Goal: Transaction & Acquisition: Purchase product/service

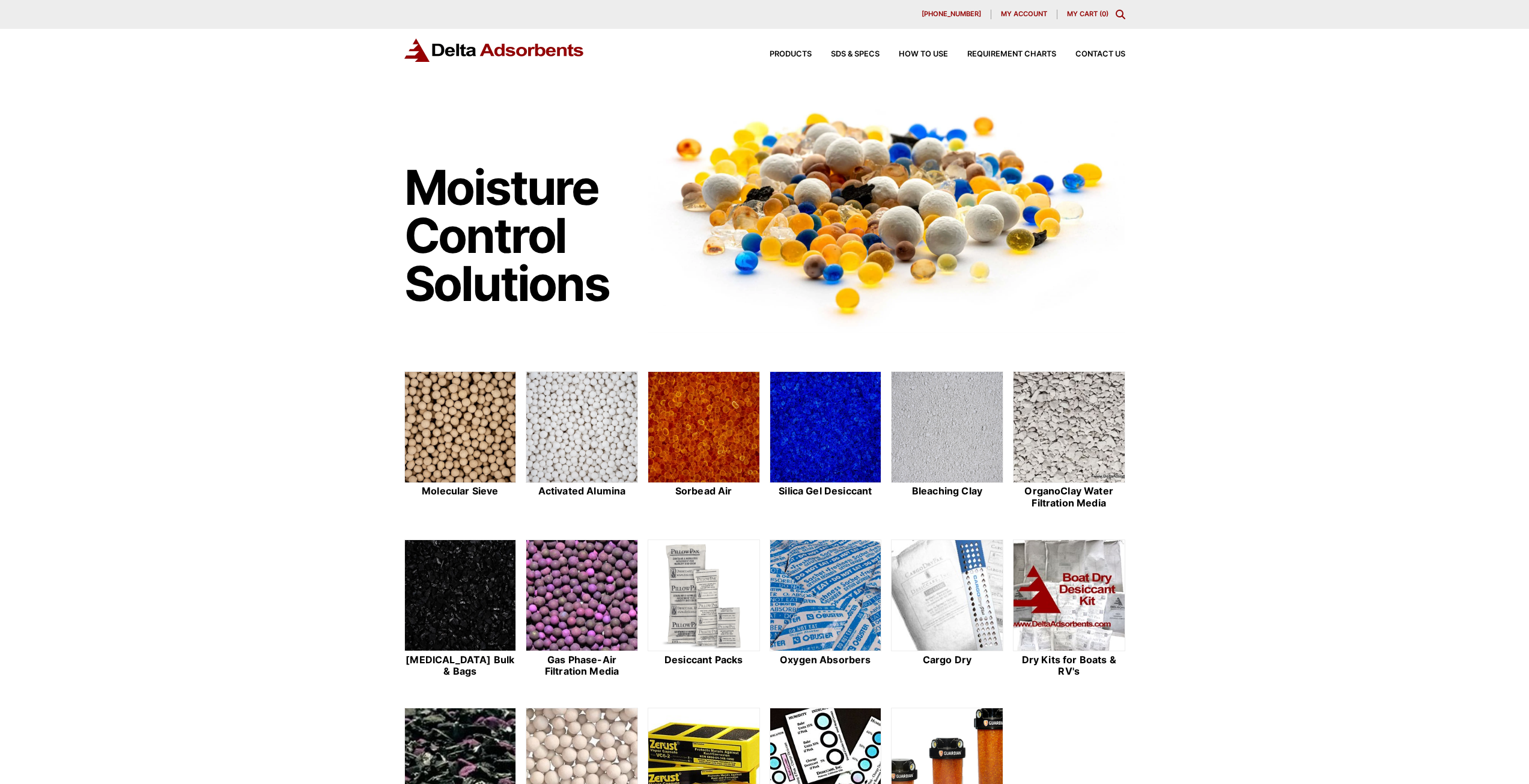
click at [1121, 14] on icon "Toggle Modal Content" at bounding box center [1120, 14] width 10 height 10
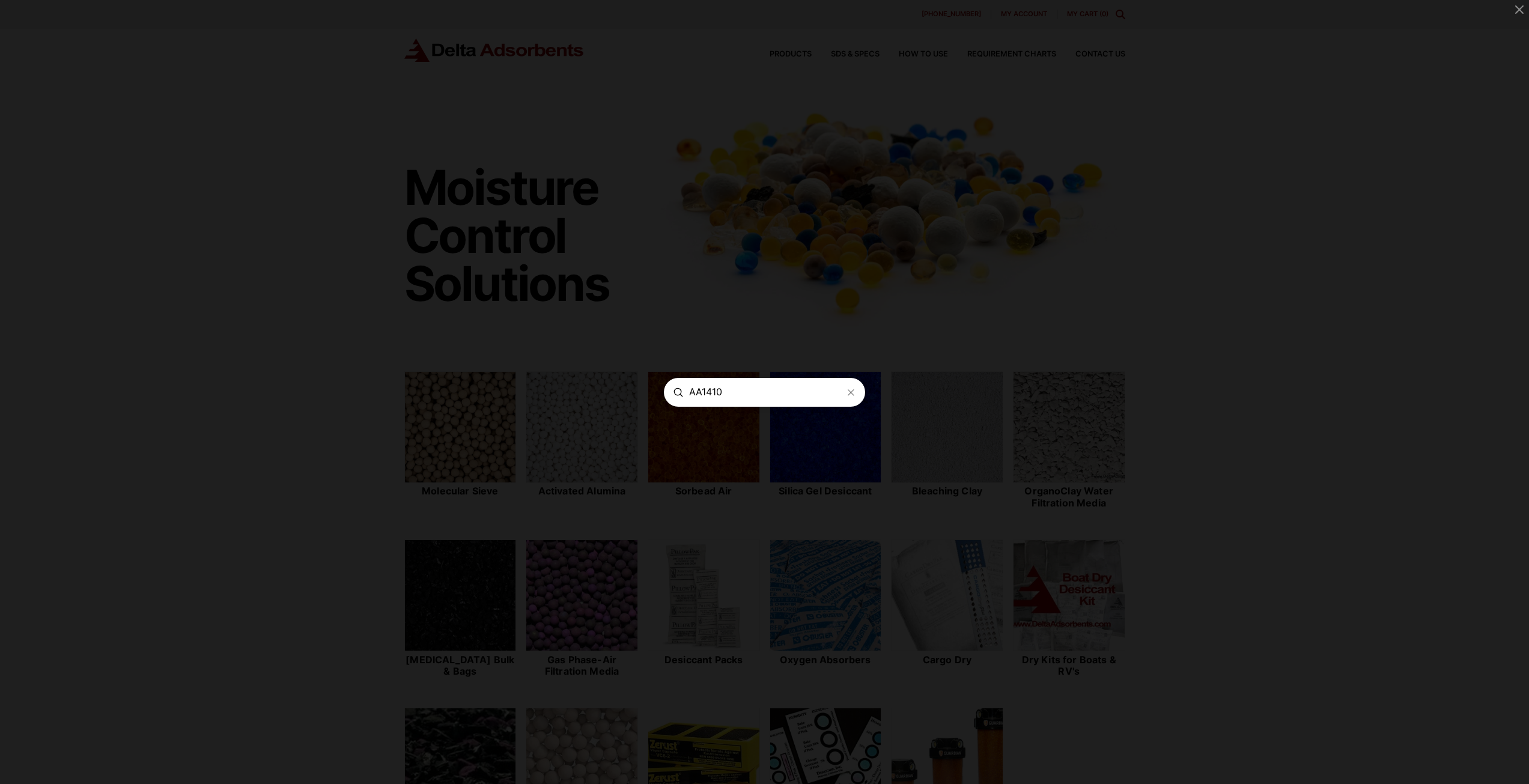
type input "AA1410"
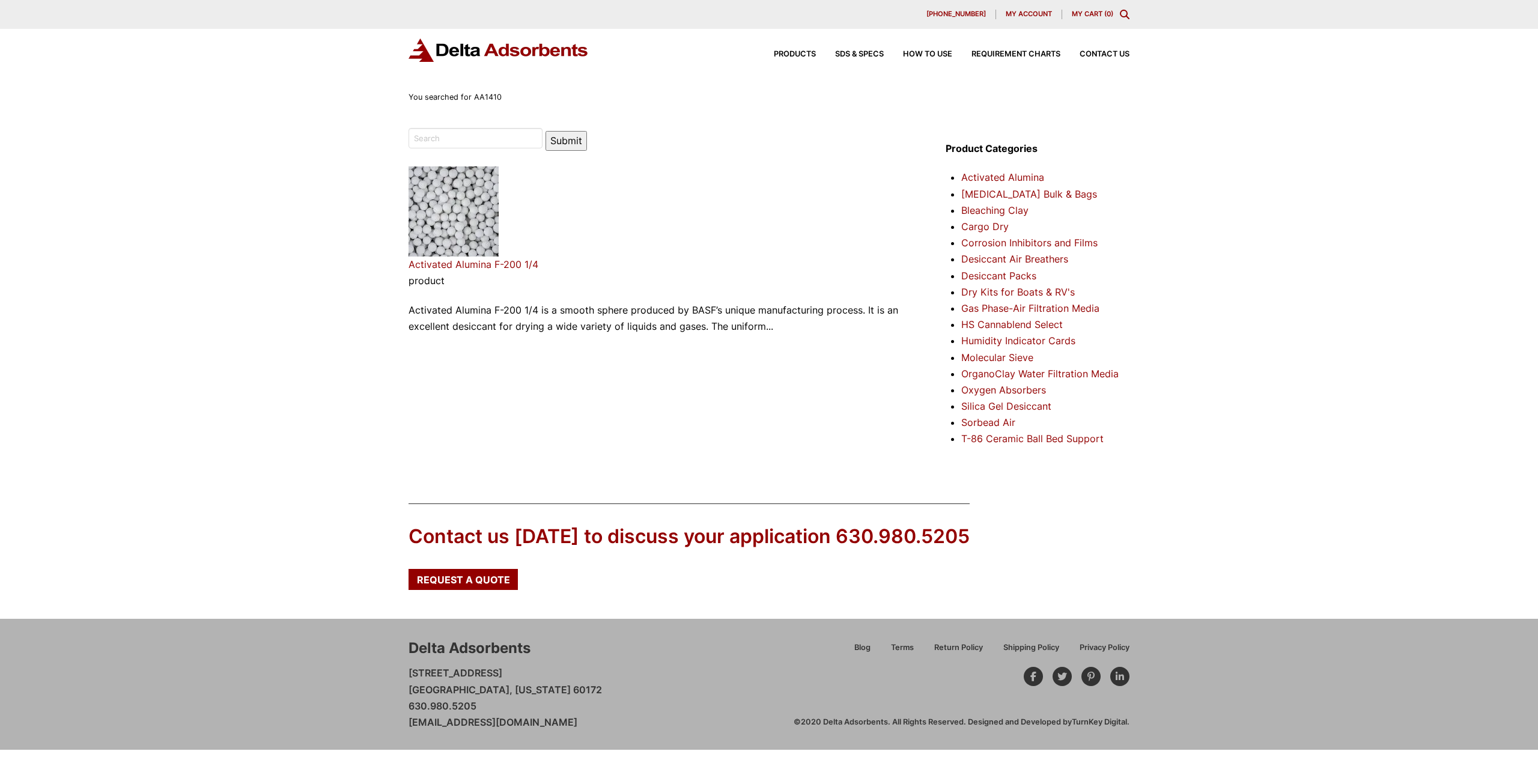
click at [500, 265] on link "Activated Alumina F-200 1/4" at bounding box center [473, 264] width 130 height 12
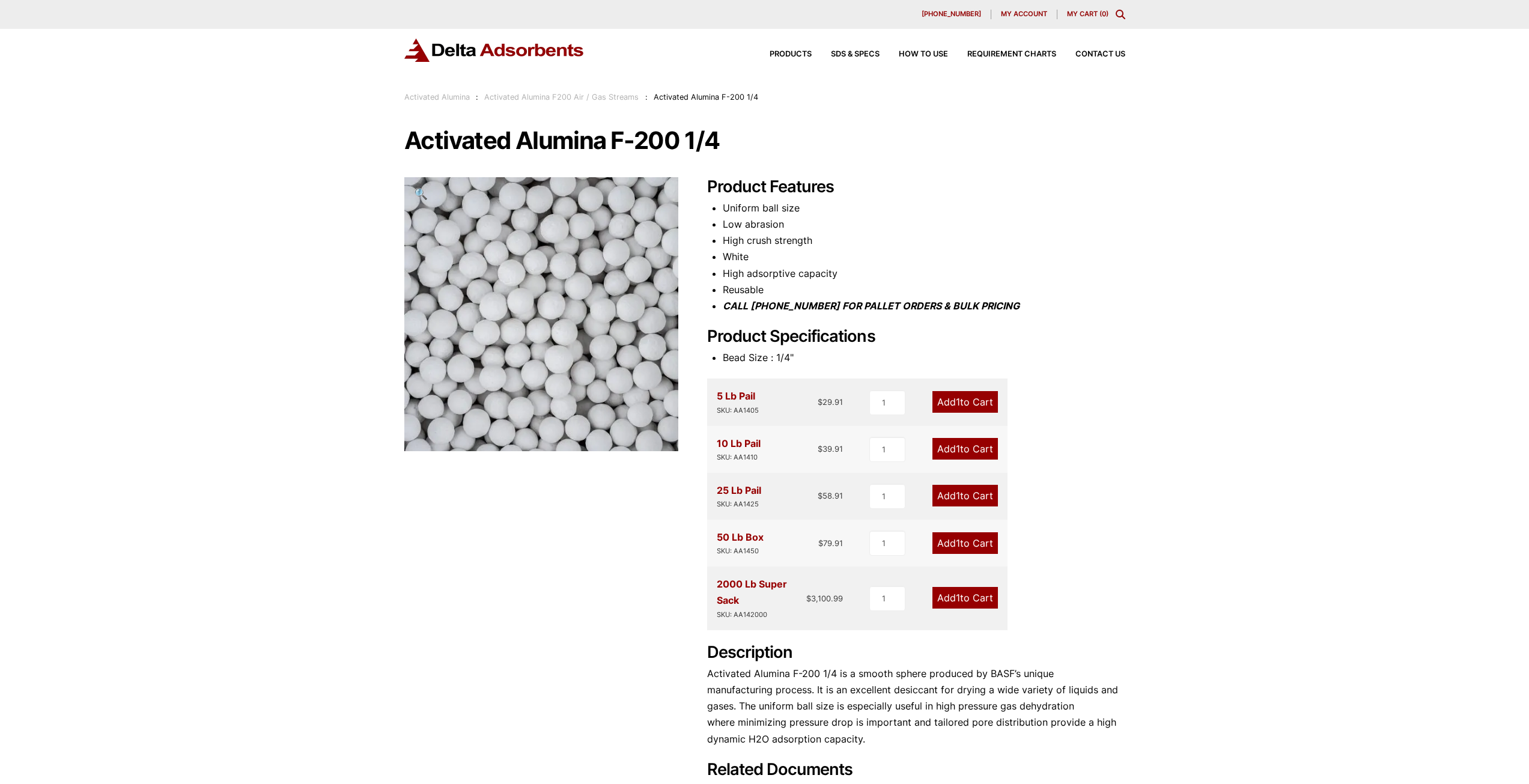
click at [957, 452] on span "1" at bounding box center [958, 448] width 4 height 12
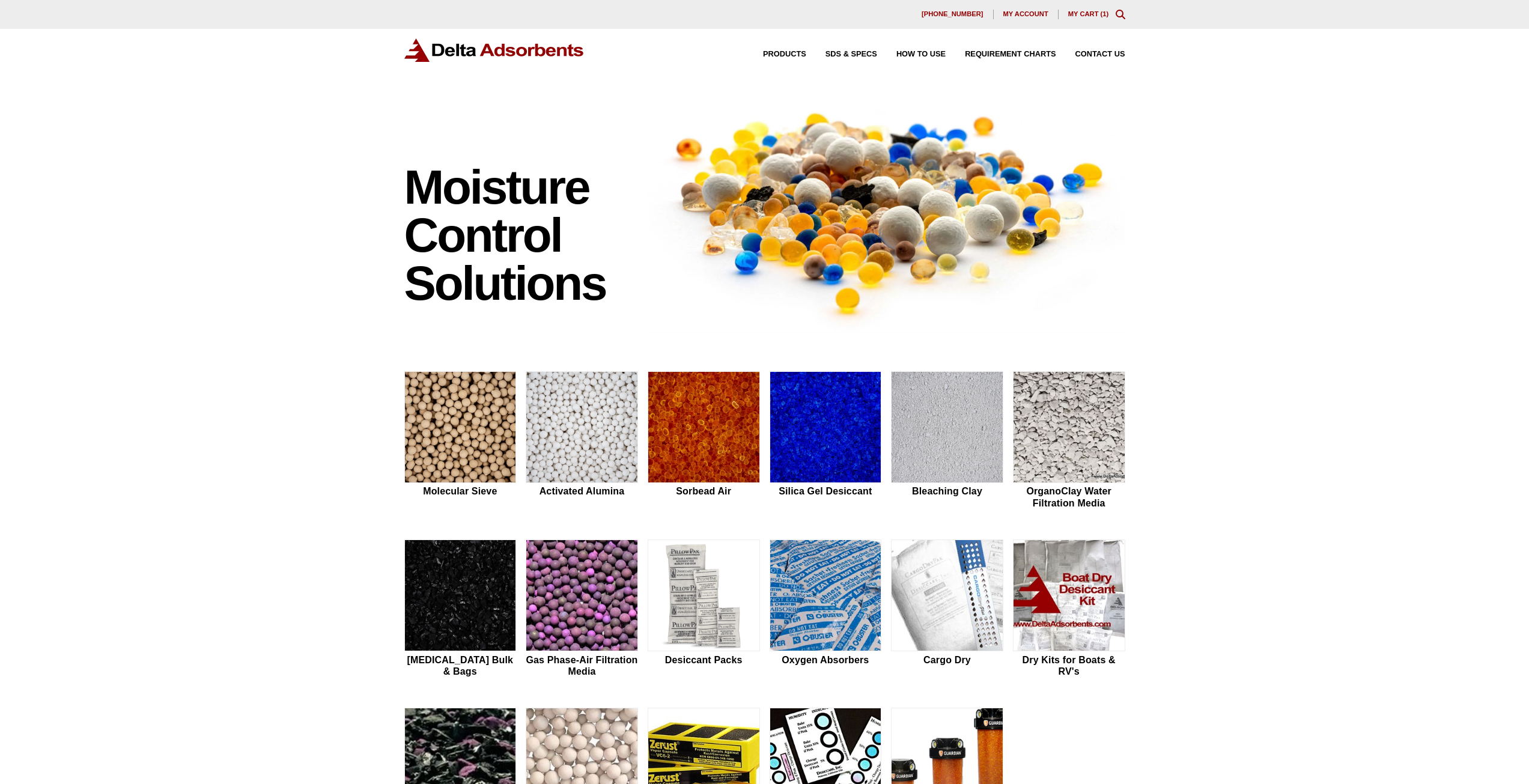
click at [1096, 14] on link "My Cart ( 1 )" at bounding box center [1088, 14] width 41 height 7
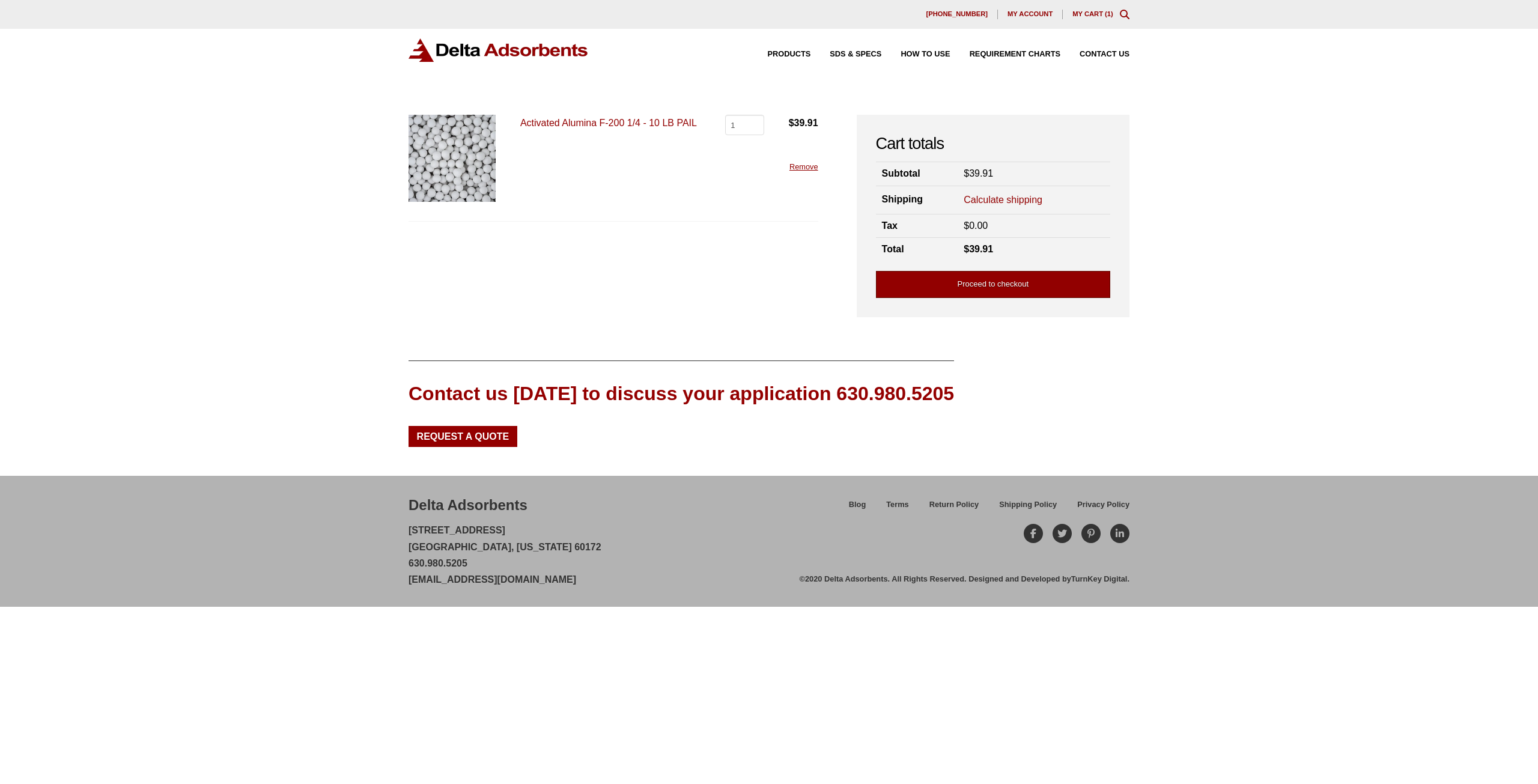
click at [972, 283] on link "Proceed to checkout" at bounding box center [993, 284] width 234 height 27
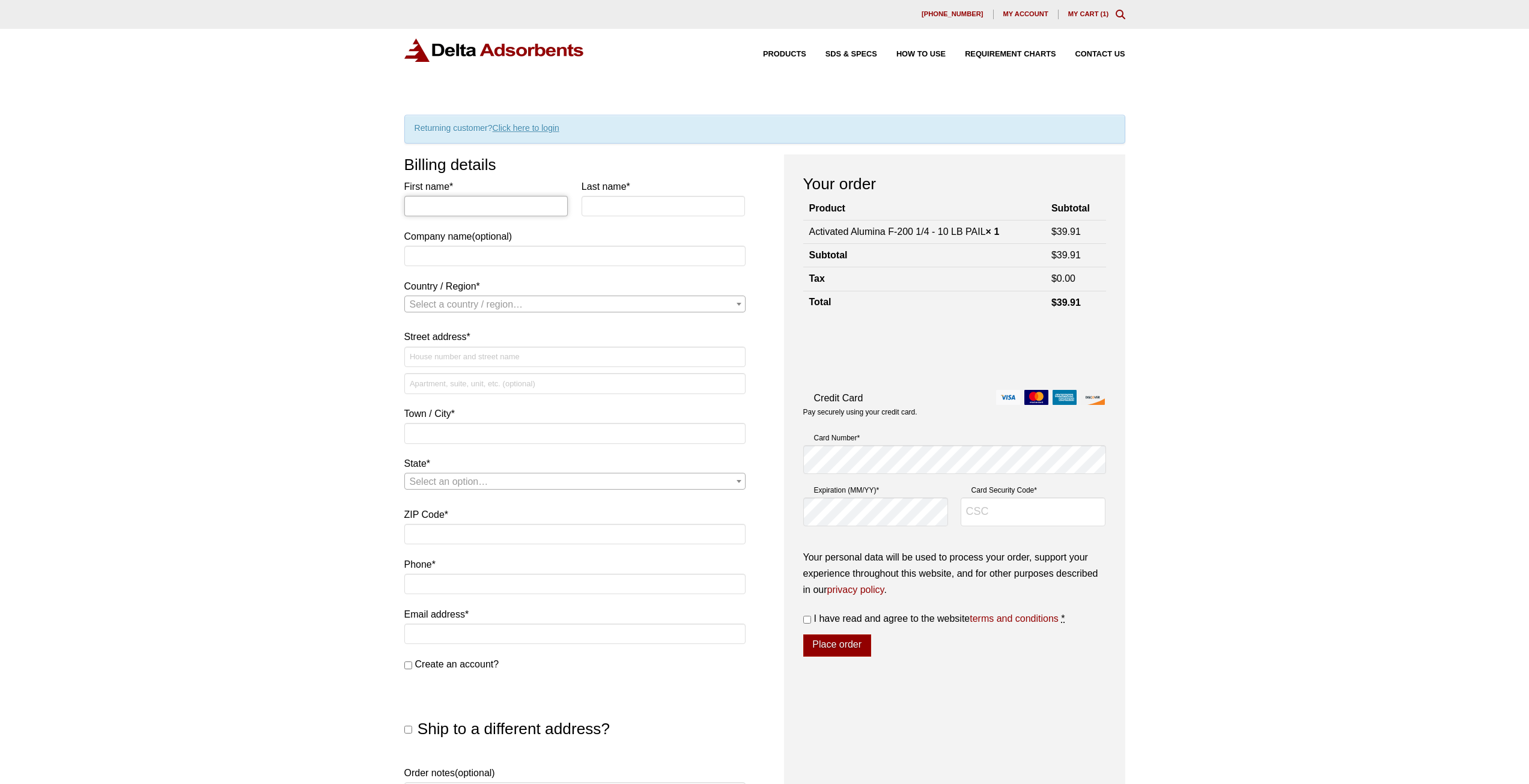
click at [462, 209] on input "First name *" at bounding box center [486, 205] width 164 height 20
type input "[PERSON_NAME]"
type input "AISthesis Products, Inc."
select select "US"
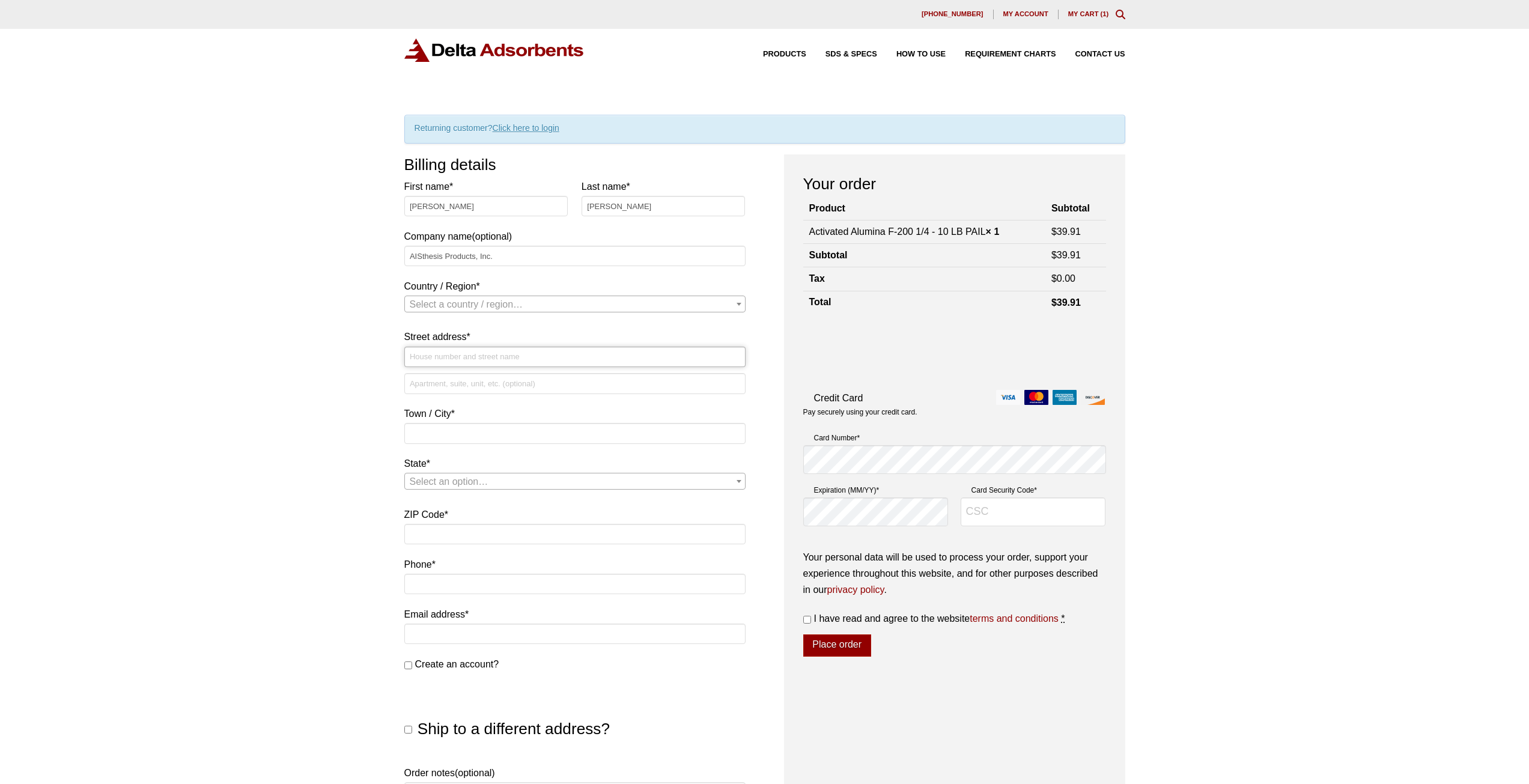
type input "[STREET_ADDRESS]"
type input "[PERSON_NAME]"
type input "28721"
type input "8286276555"
type input "Dudleyfinch@rocketmail.com"
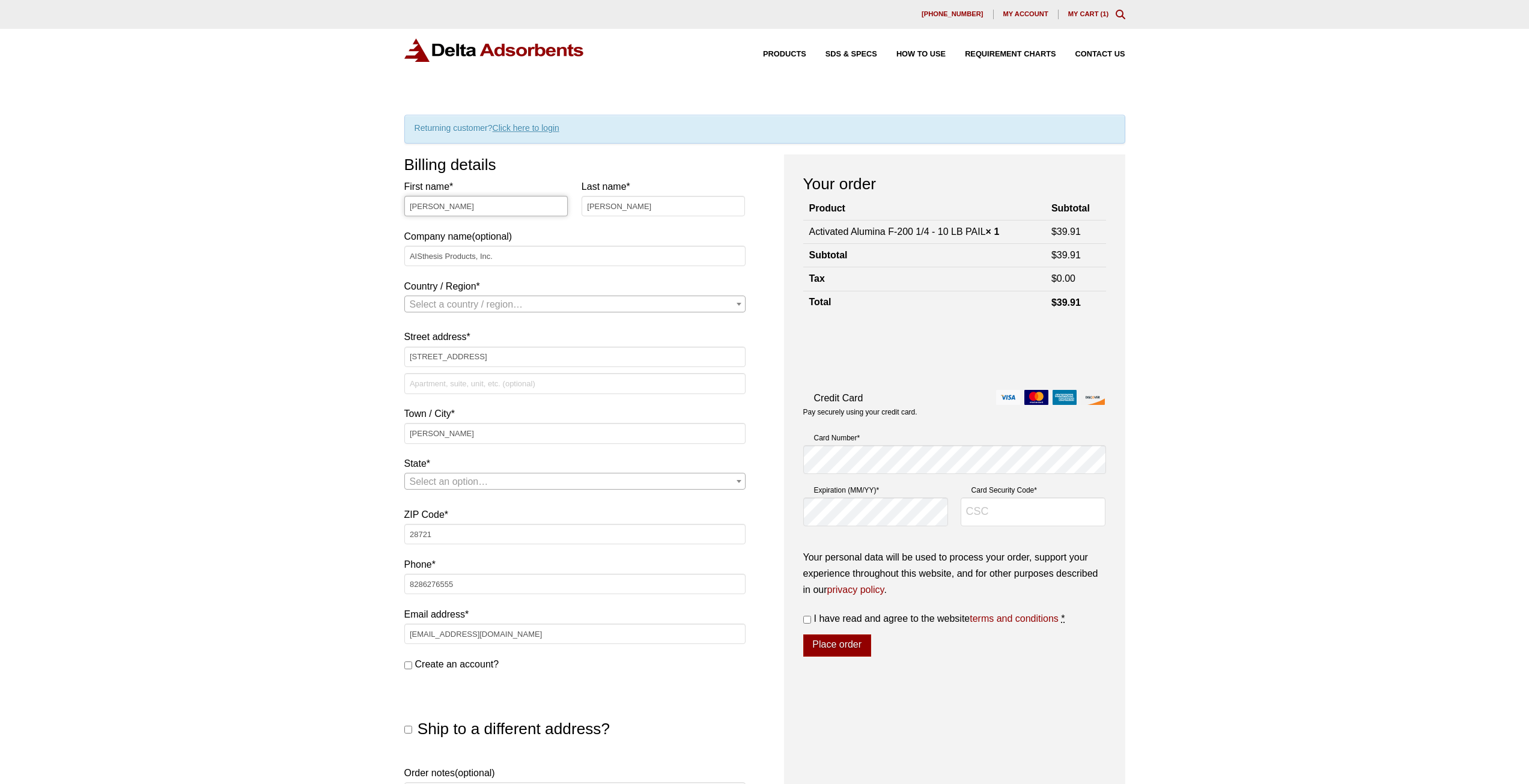
select select "US"
select select "NC"
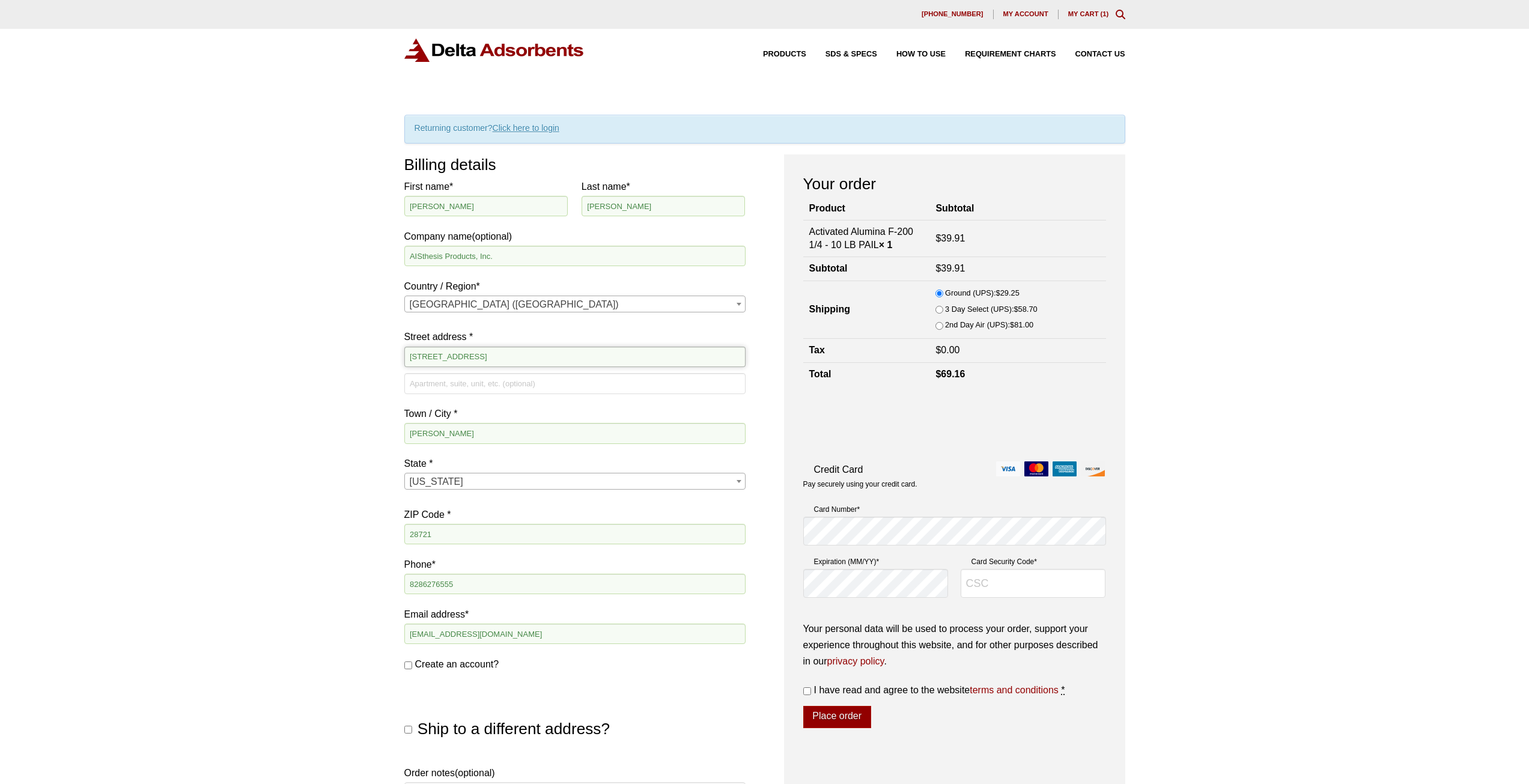
drag, startPoint x: 488, startPoint y: 355, endPoint x: 371, endPoint y: 366, distance: 117.5
click at [371, 366] on div "Our website has detected that you are using an outdated browser that will preve…" at bounding box center [764, 590] width 1529 height 1180
type input "279 Paragon Parkway"
click at [451, 384] on input "Apartment, suite, unit, etc. (optional)" at bounding box center [575, 383] width 341 height 20
type input "PMB 153"
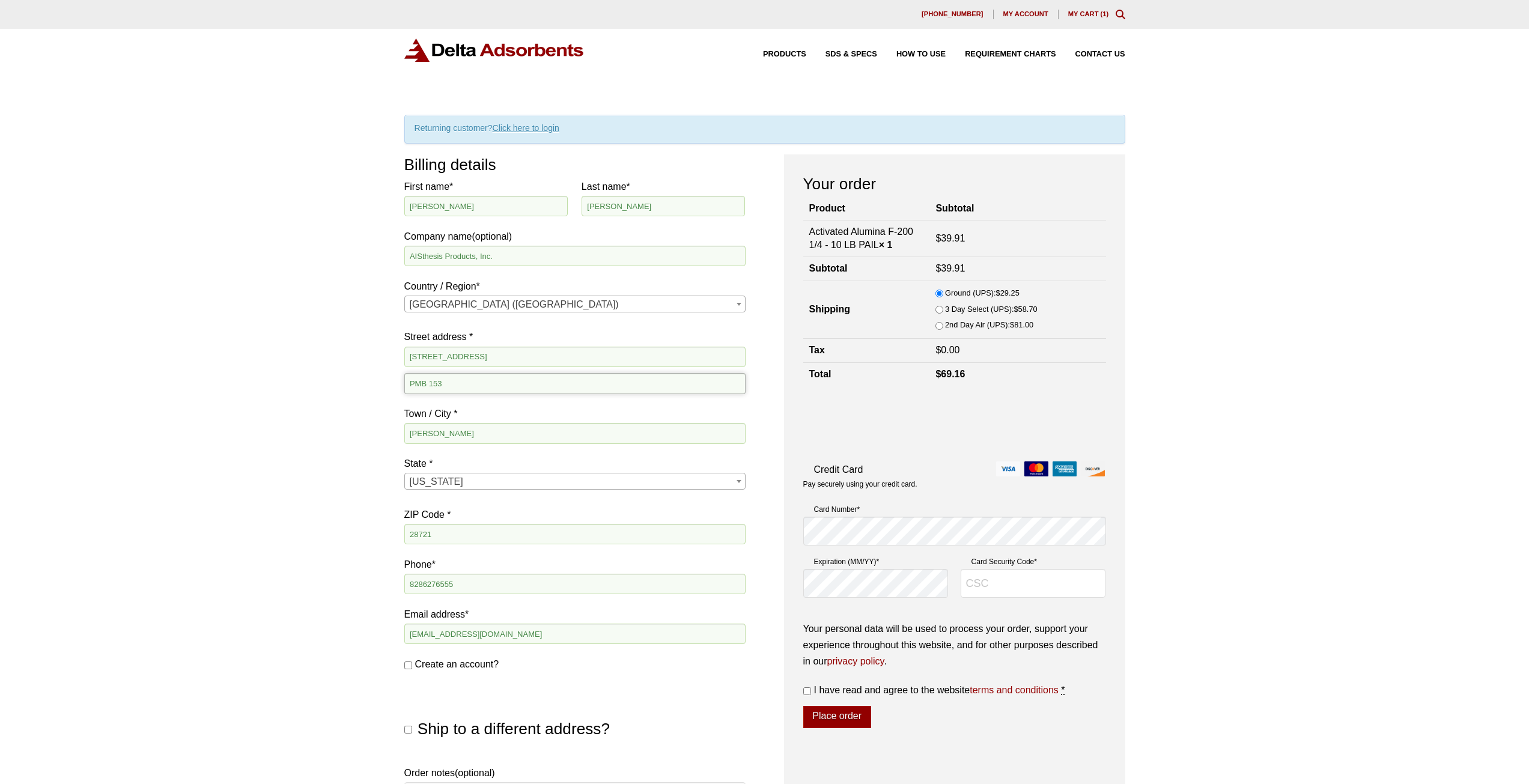
scroll to position [60, 0]
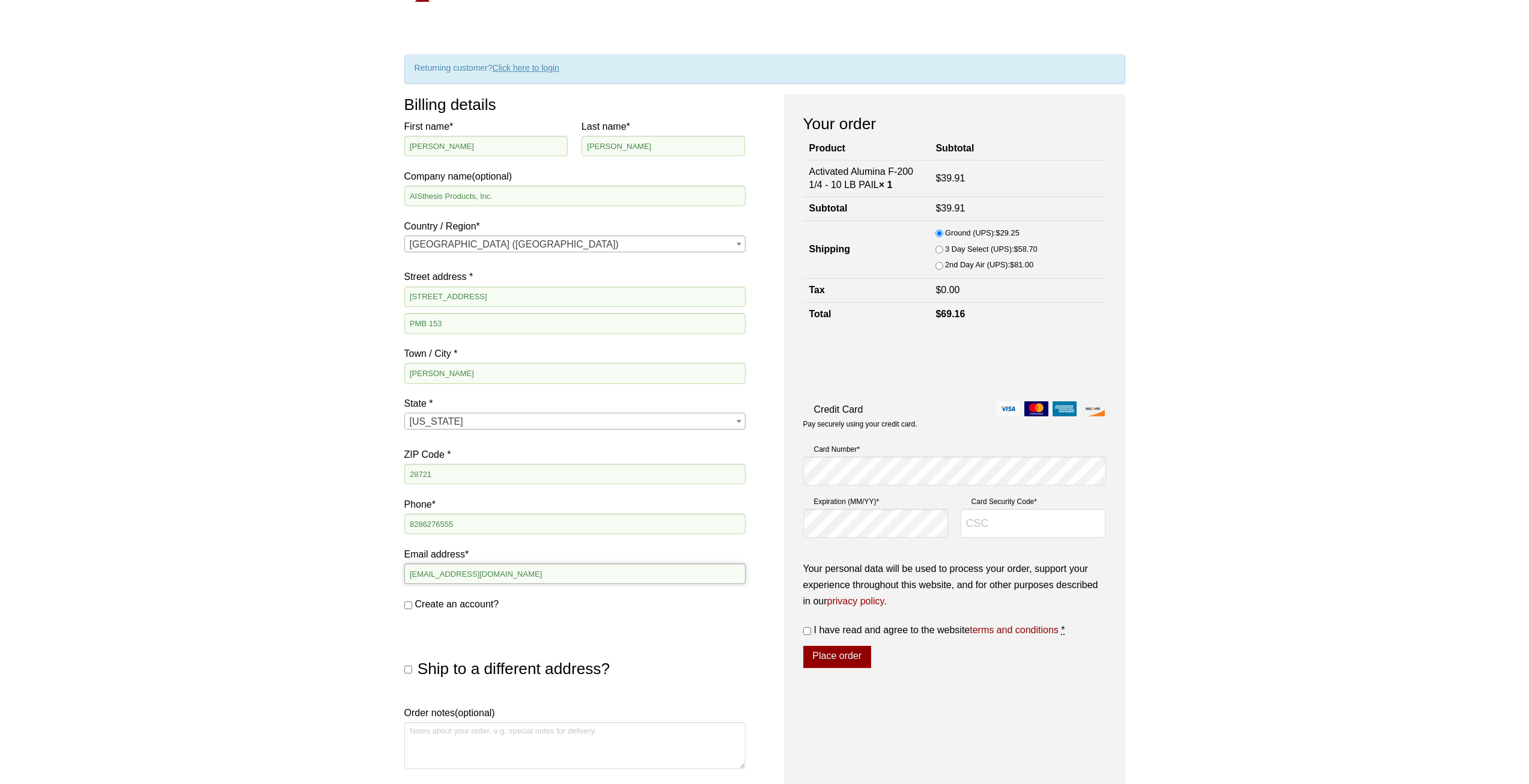
drag, startPoint x: 537, startPoint y: 575, endPoint x: 377, endPoint y: 583, distance: 160.2
click at [377, 583] on div "Our website has detected that you are using an outdated browser that will preve…" at bounding box center [764, 530] width 1529 height 1180
type input "Dudley.Finch@AISthesisproducts.com"
drag, startPoint x: 499, startPoint y: 296, endPoint x: 402, endPoint y: 309, distance: 97.9
click at [402, 309] on div "Our website has detected that you are using an outdated browser that will preve…" at bounding box center [764, 530] width 1529 height 1180
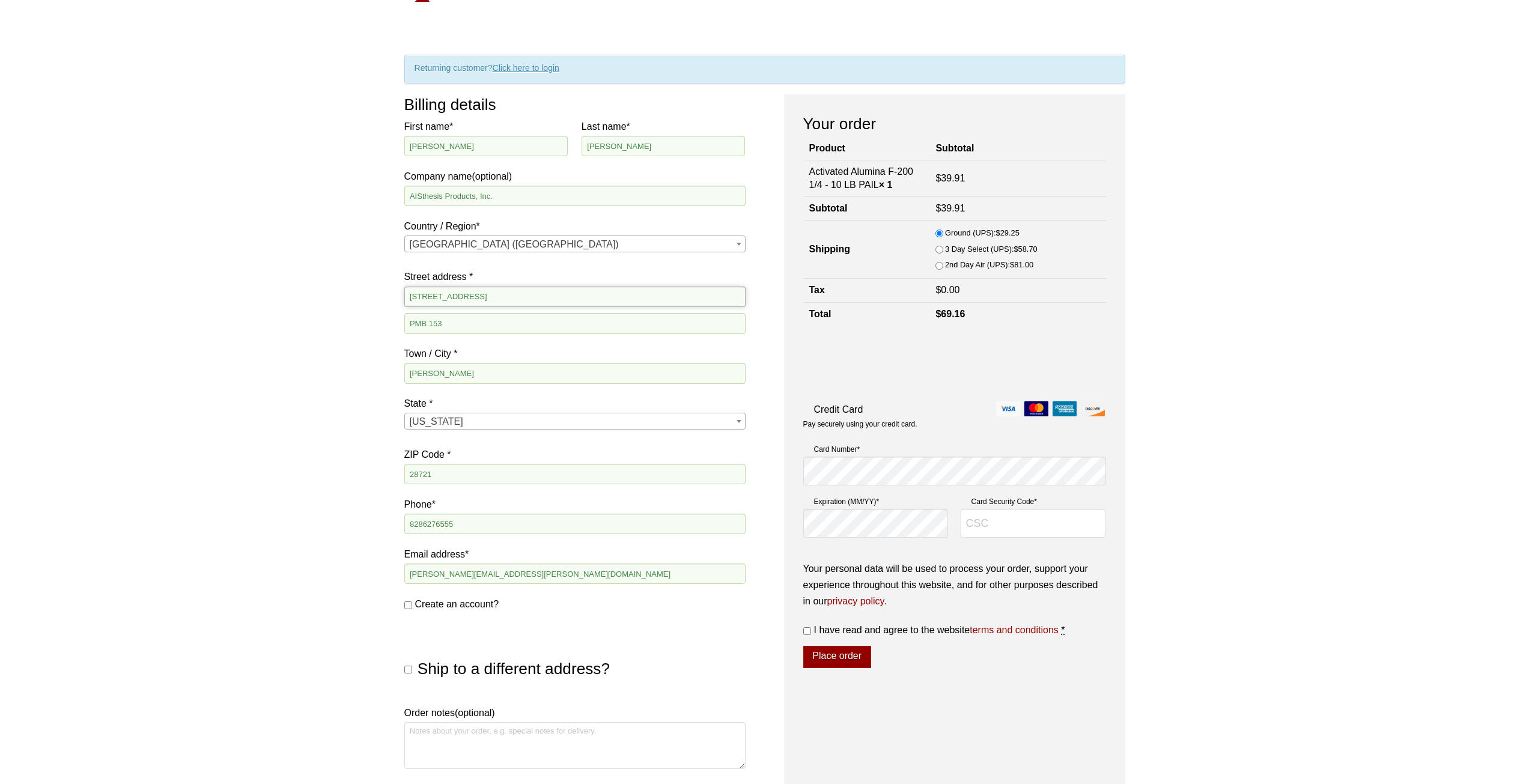
type input "PO Box 1950"
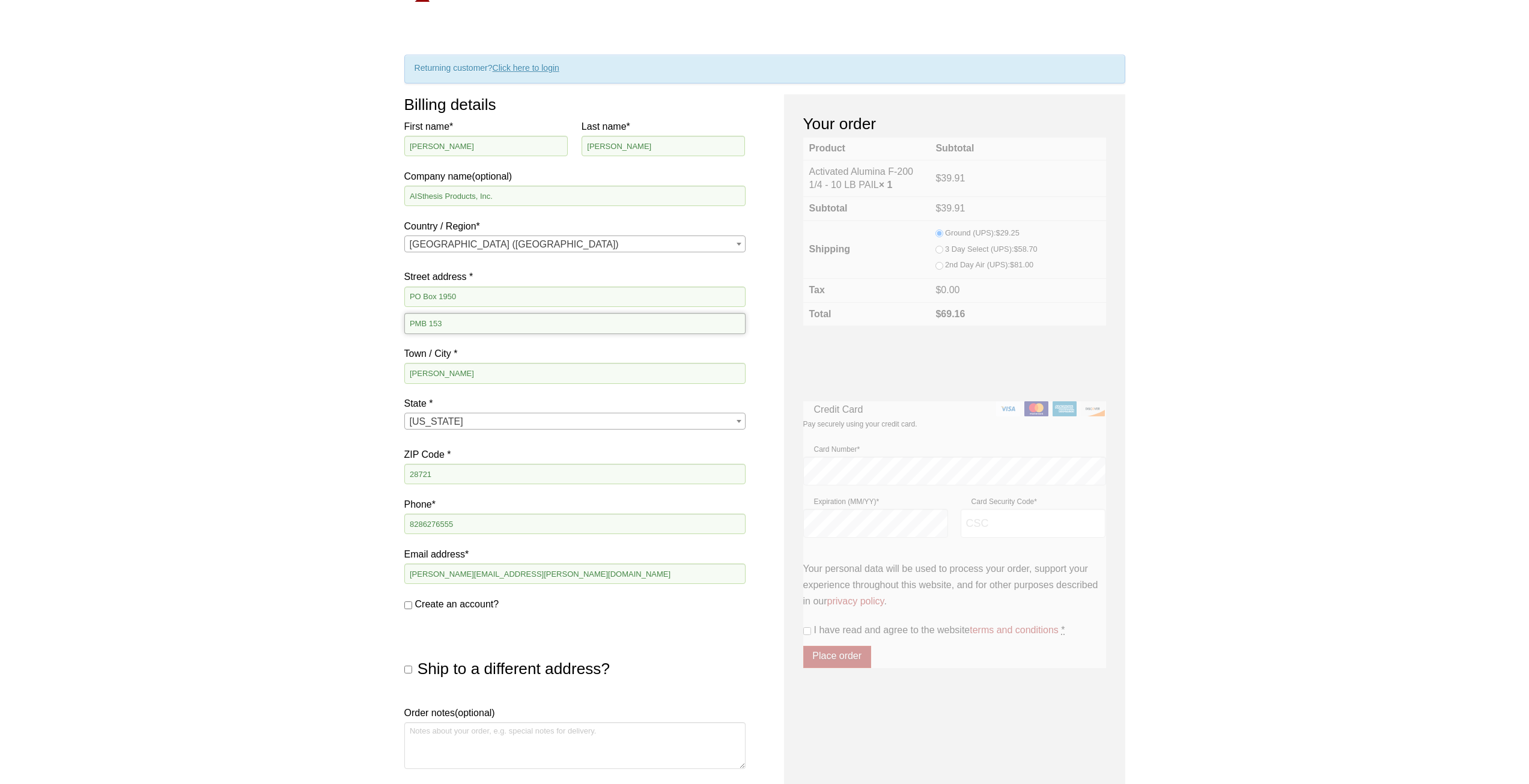
drag, startPoint x: 473, startPoint y: 325, endPoint x: 383, endPoint y: 327, distance: 90.0
click at [383, 327] on div "Our website has detected that you are using an outdated browser that will preve…" at bounding box center [764, 530] width 1529 height 1180
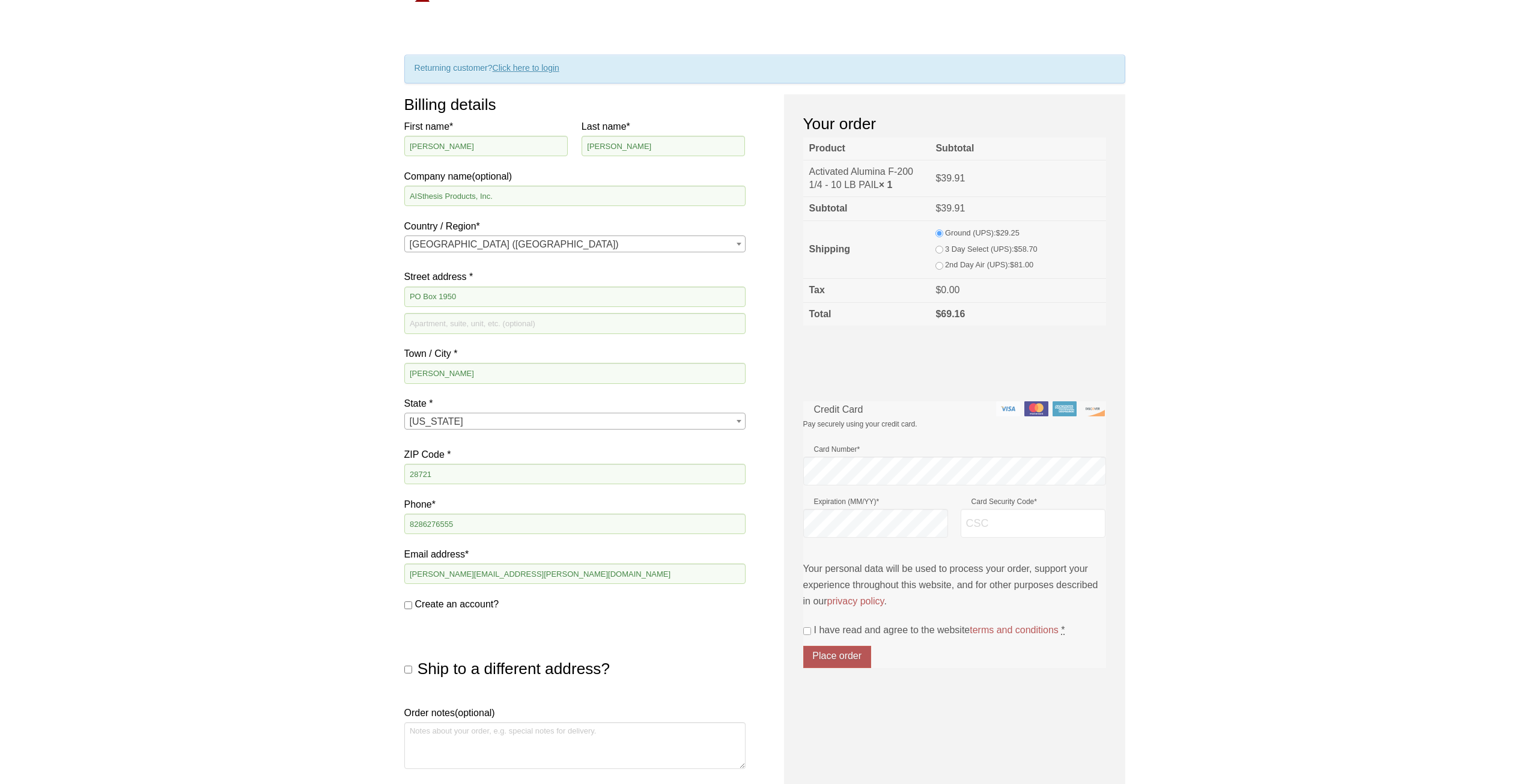
click at [252, 476] on div "Our website has detected that you are using an outdated browser that will preve…" at bounding box center [764, 530] width 1529 height 1180
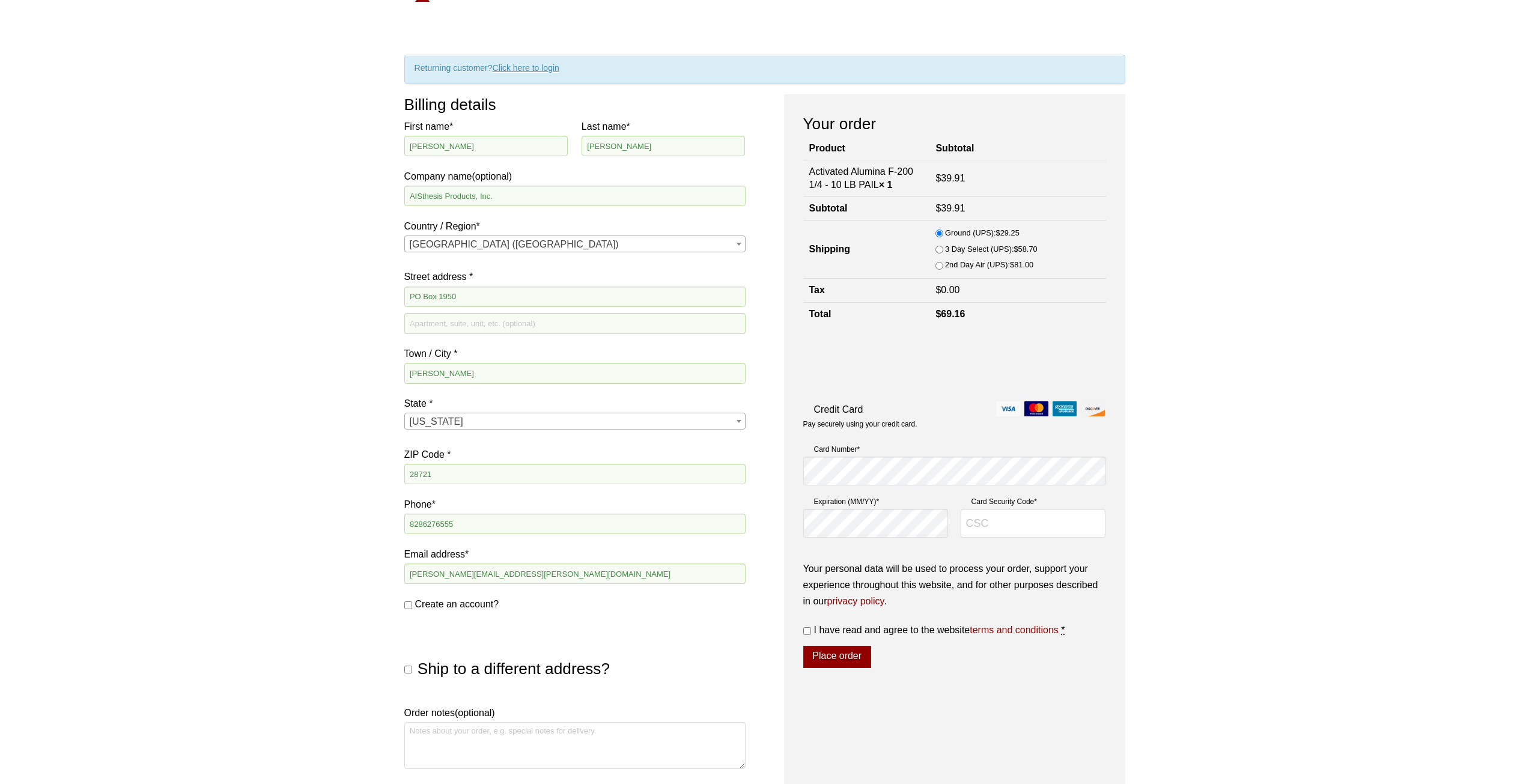
click at [404, 670] on input "Ship to a different address?" at bounding box center [408, 669] width 8 height 8
checkbox input "true"
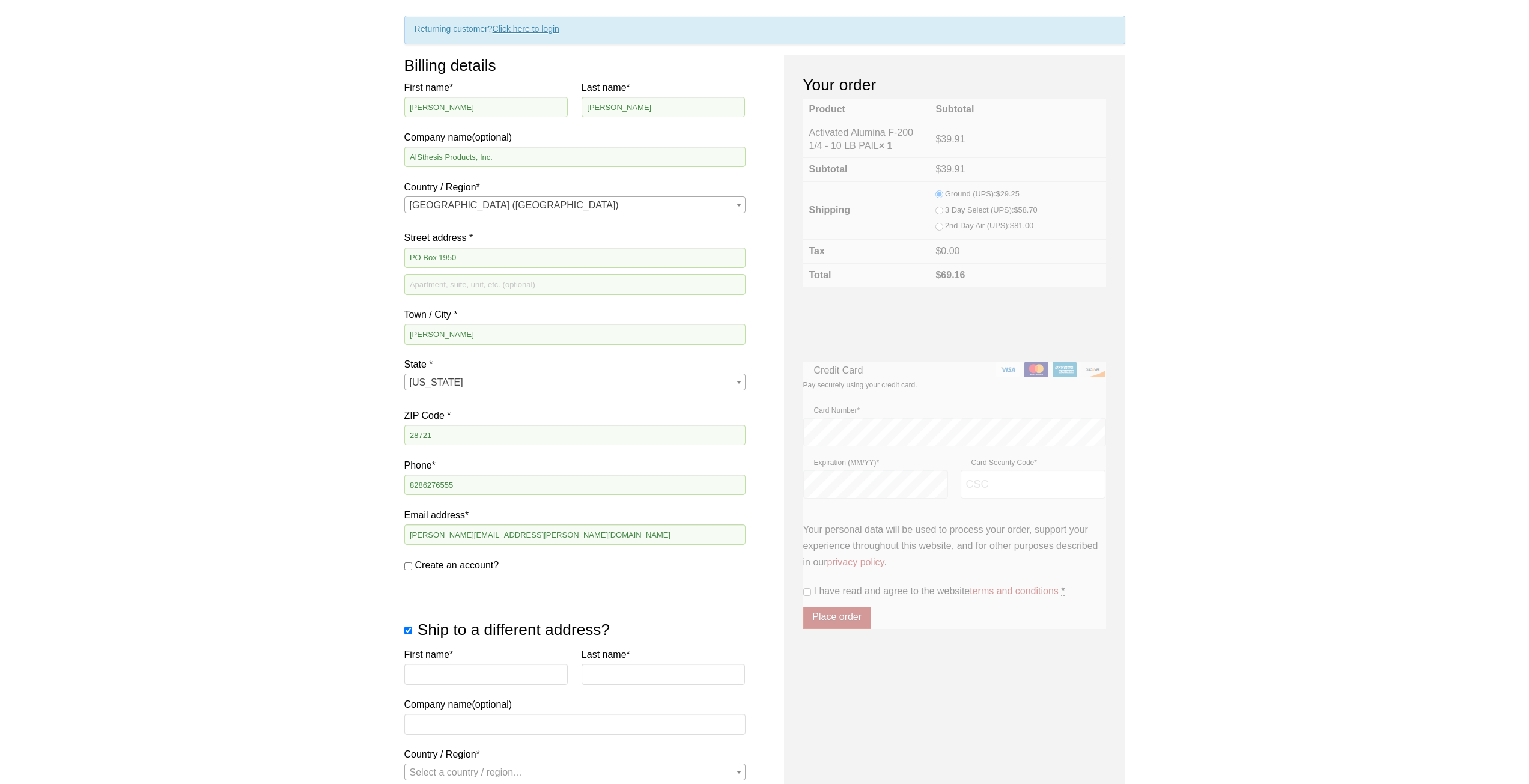
scroll to position [180, 0]
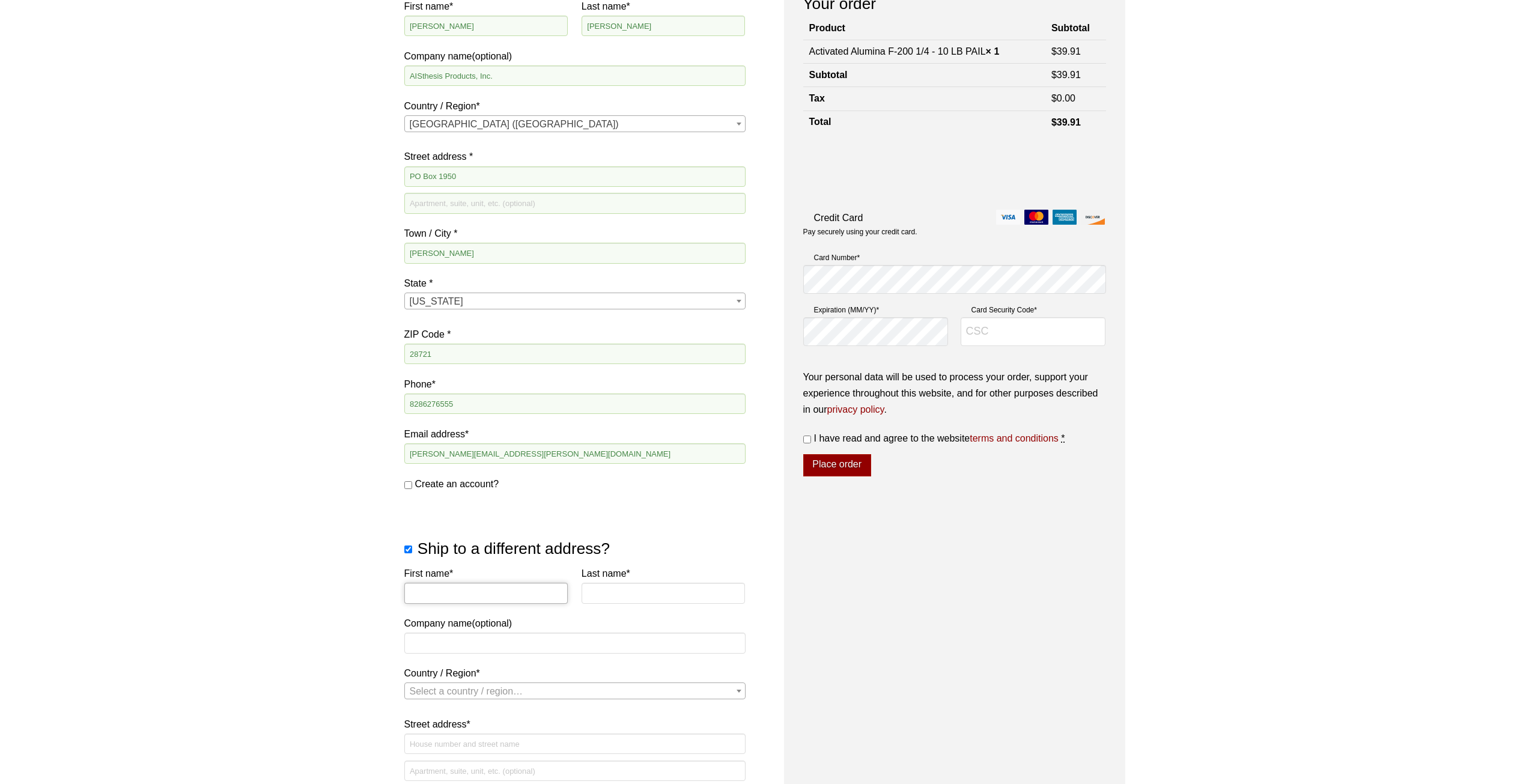
click at [433, 586] on input "First name *" at bounding box center [486, 592] width 164 height 20
type input "Dudley"
type input "Finch"
type input "AISthesis Products, Inc."
select select "US"
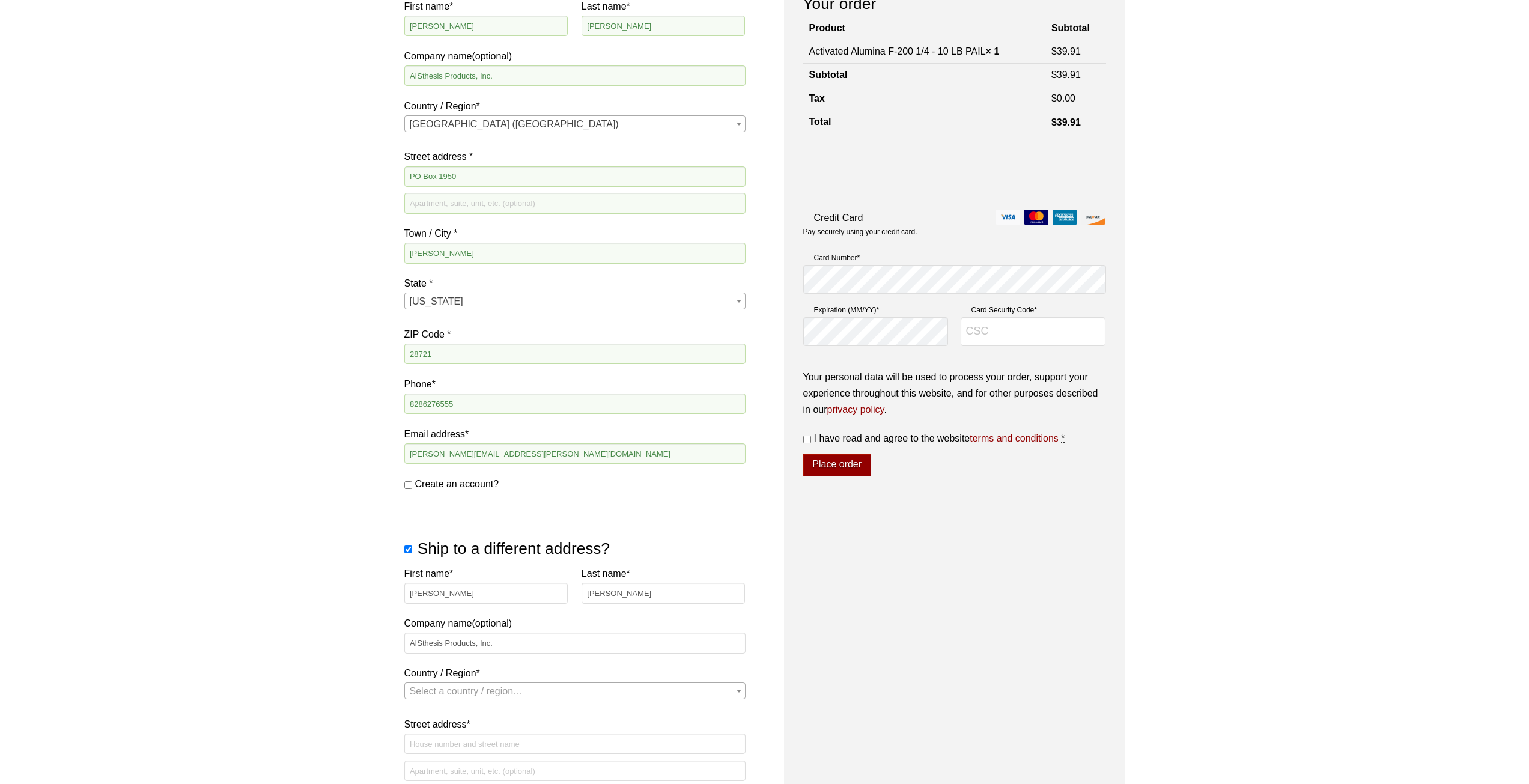
type input "[STREET_ADDRESS]"
type input "PMB 153"
type input "Clyde"
type input "28721"
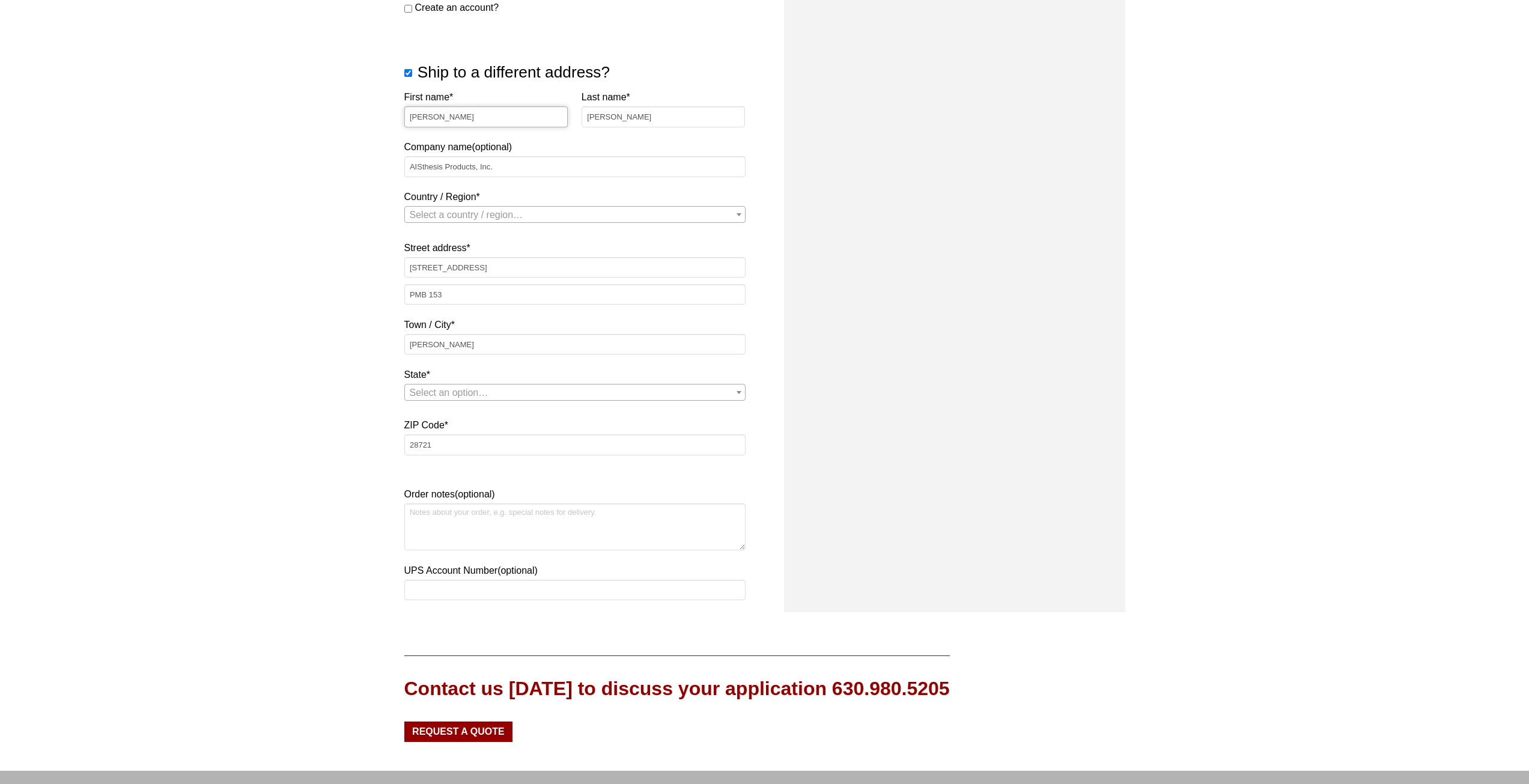
select select "US"
select select "NC"
select select "US"
select select "NC"
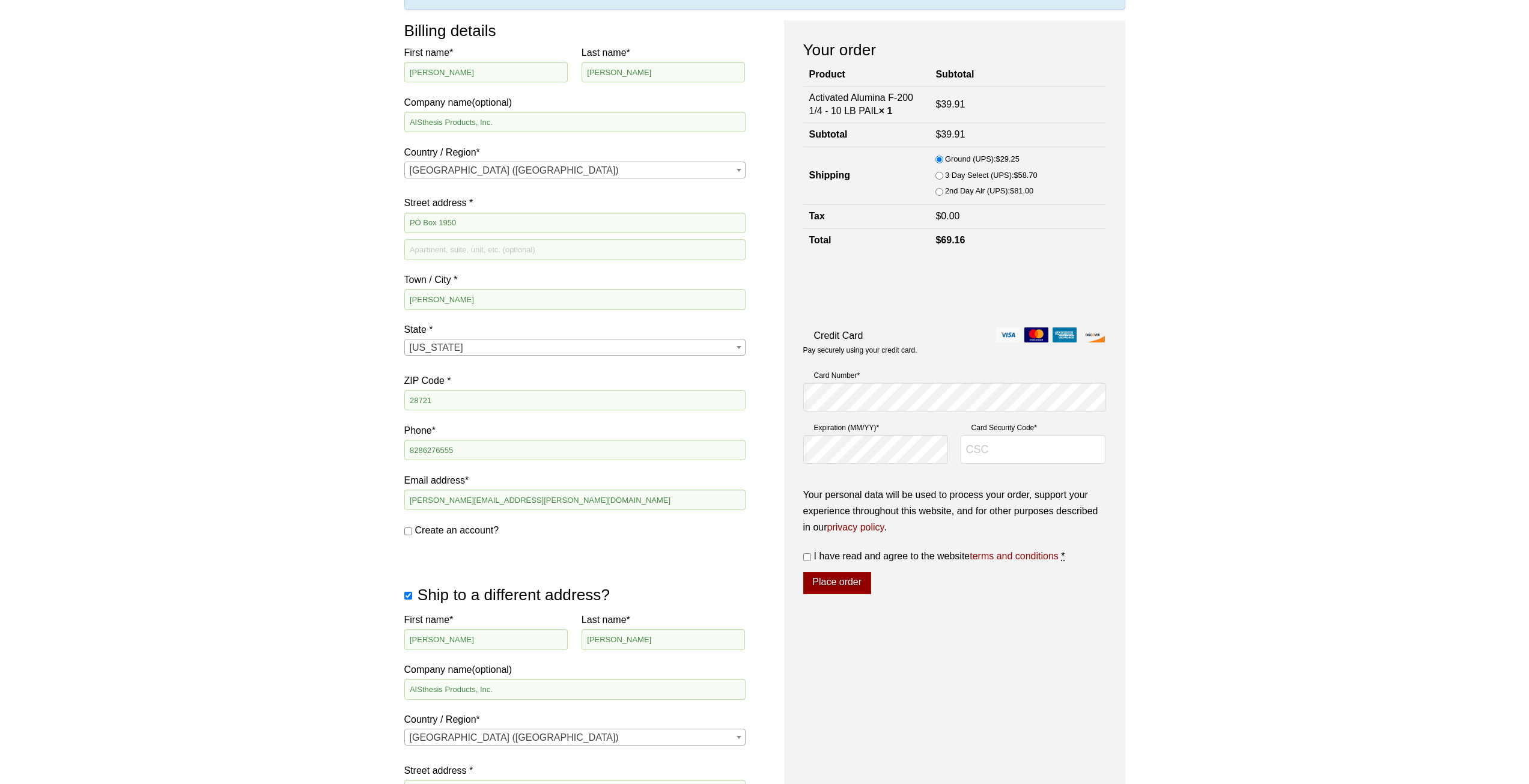
scroll to position [116, 0]
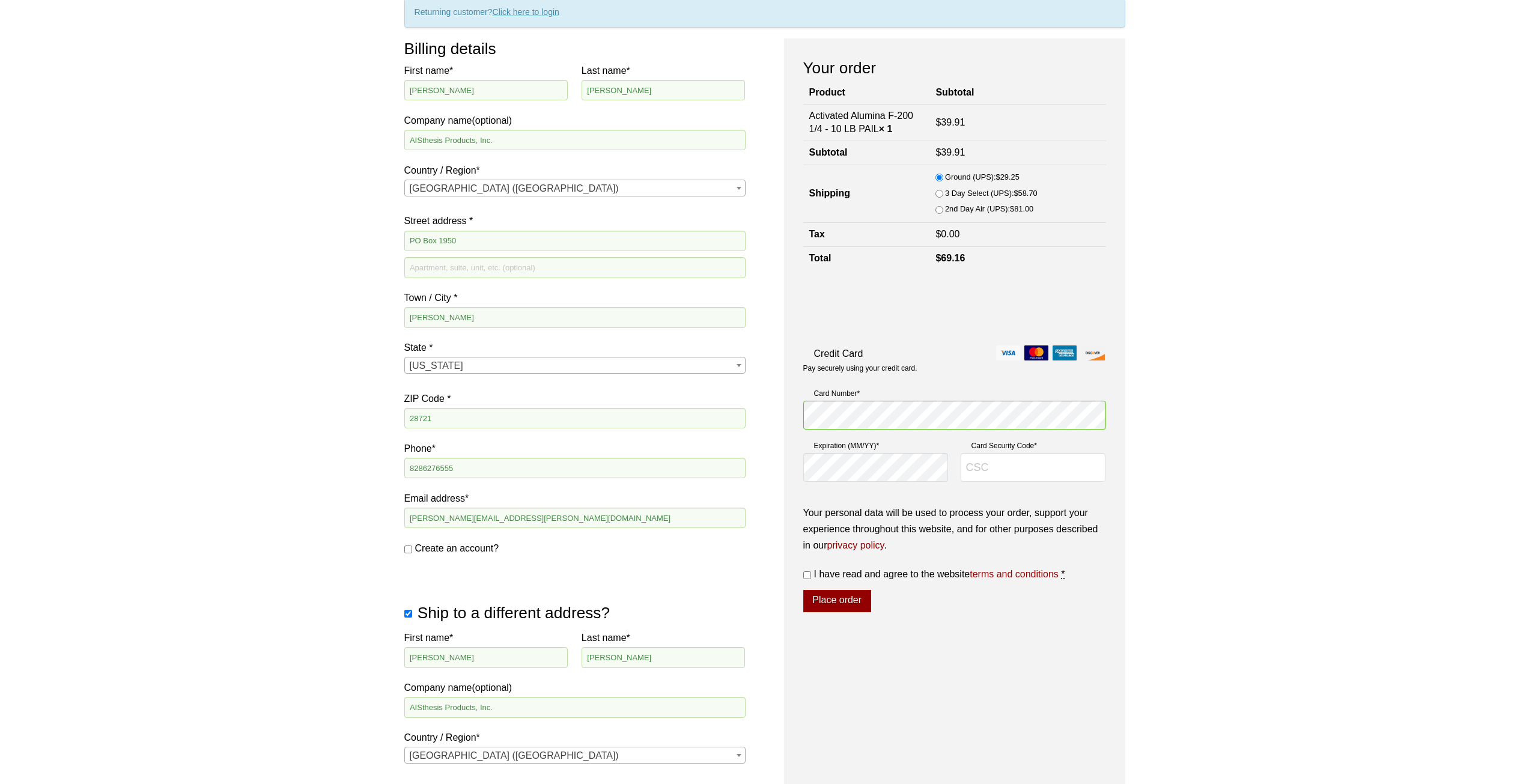
click at [1335, 439] on div "Our website has detected that you are using an outdated browser that will preve…" at bounding box center [764, 663] width 1529 height 1558
click at [984, 471] on input "Card Security Code *" at bounding box center [1033, 467] width 146 height 29
type input "986"
click at [867, 579] on span "I have read and agree to the website terms and conditions" at bounding box center [936, 574] width 244 height 11
click at [811, 579] on input "I have read and agree to the website terms and conditions *" at bounding box center [807, 575] width 8 height 8
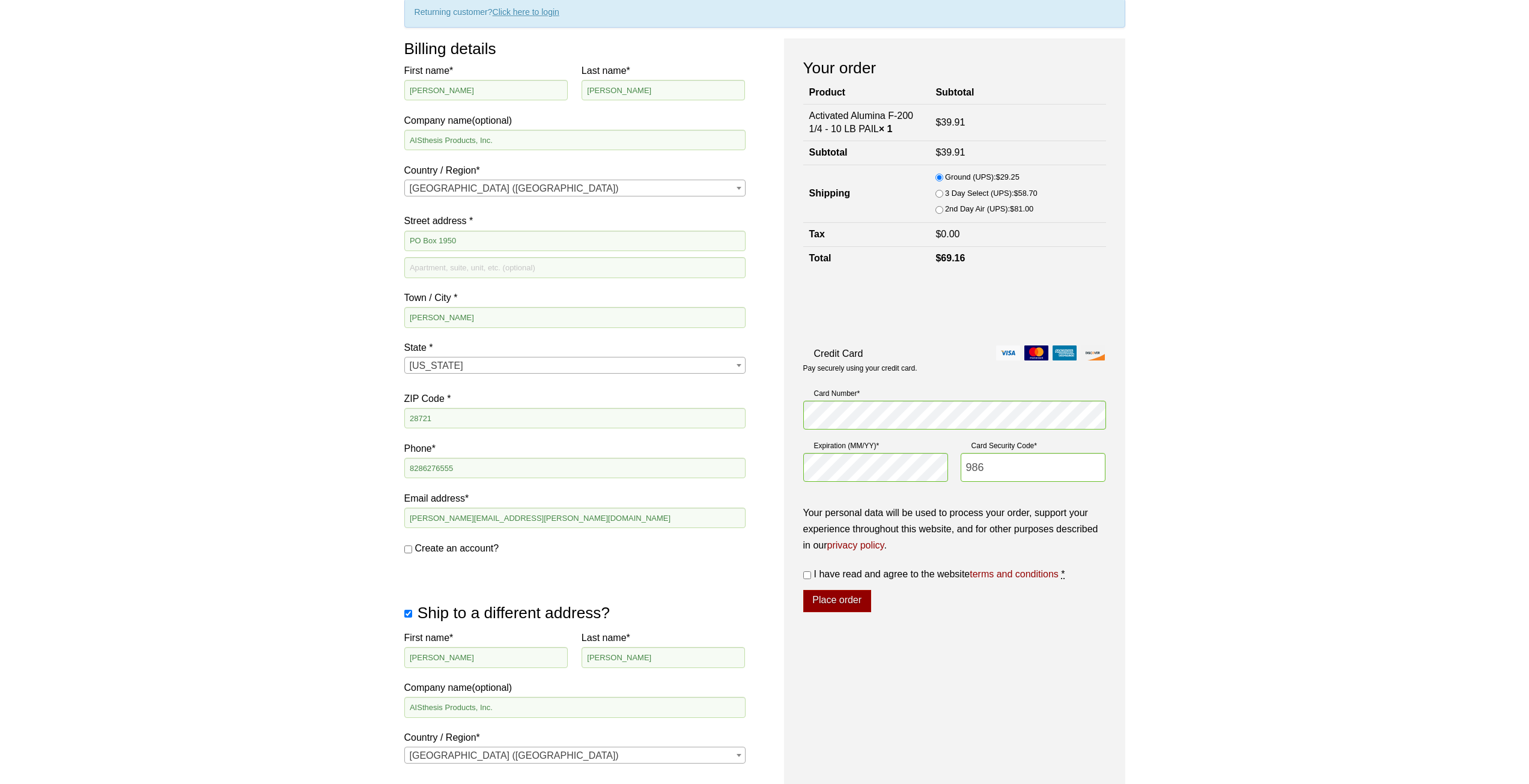
checkbox input "true"
click at [826, 604] on button "Place order" at bounding box center [837, 601] width 68 height 23
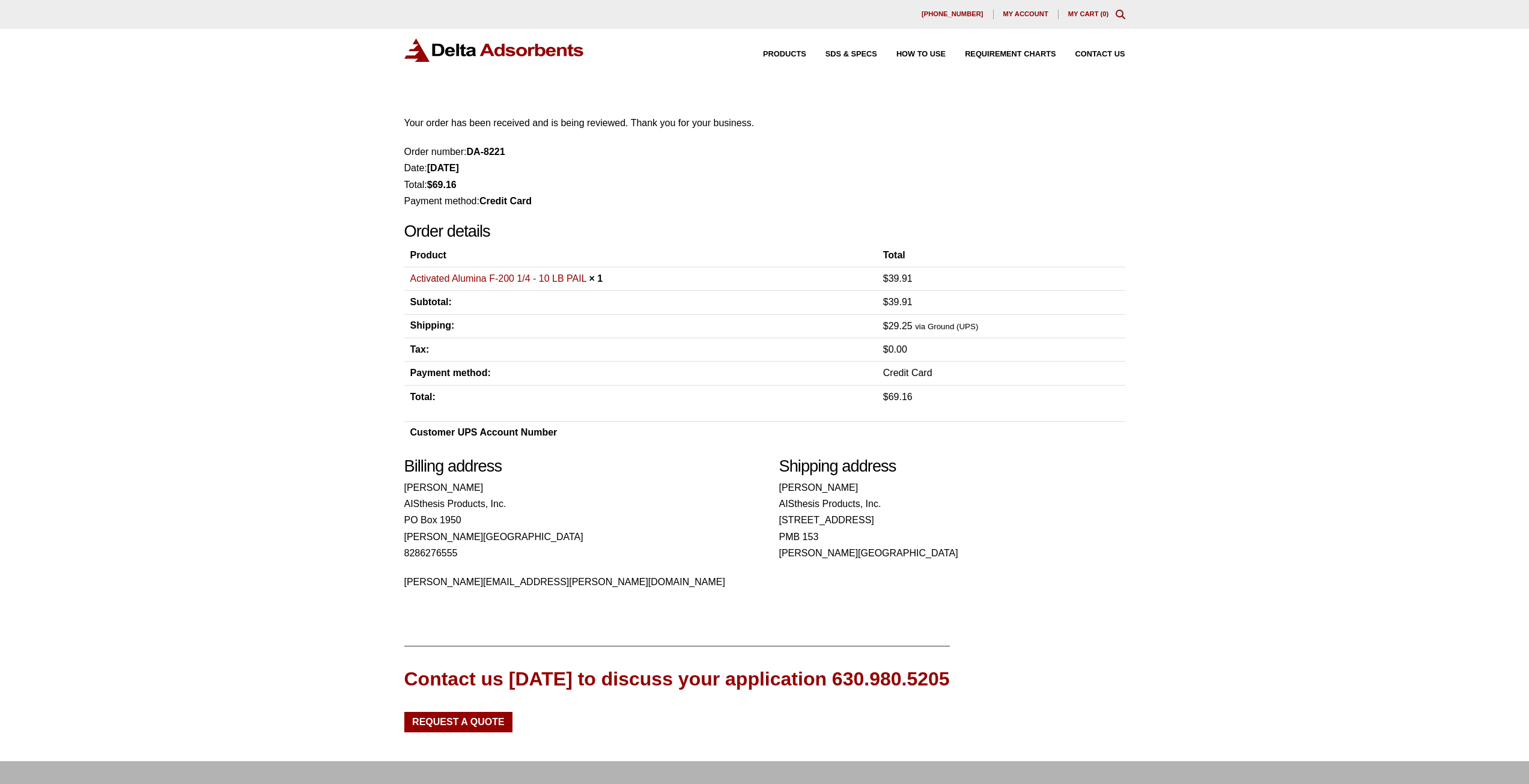
click at [1180, 648] on div "Contact us [DATE] to discuss your application 630.980.5205 Request a Quote" at bounding box center [764, 694] width 1529 height 134
